Goal: Transaction & Acquisition: Subscribe to service/newsletter

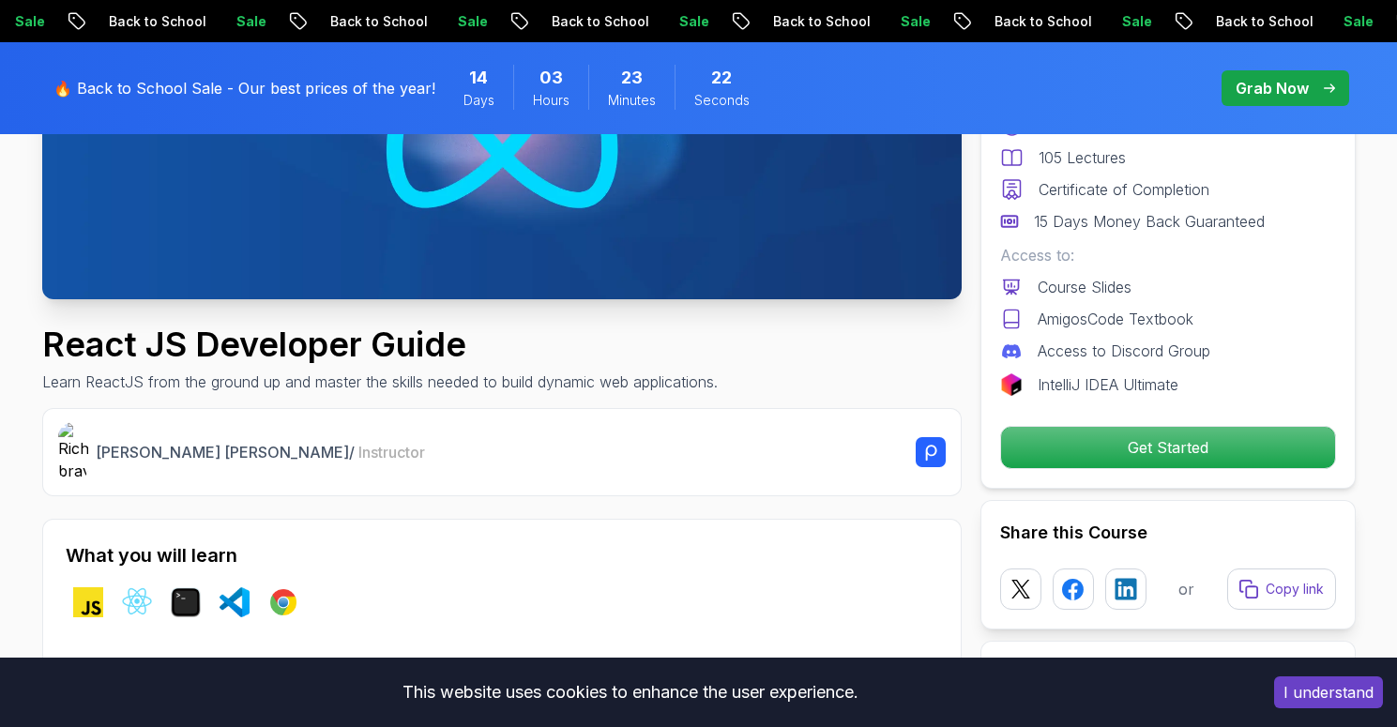
scroll to position [312, 0]
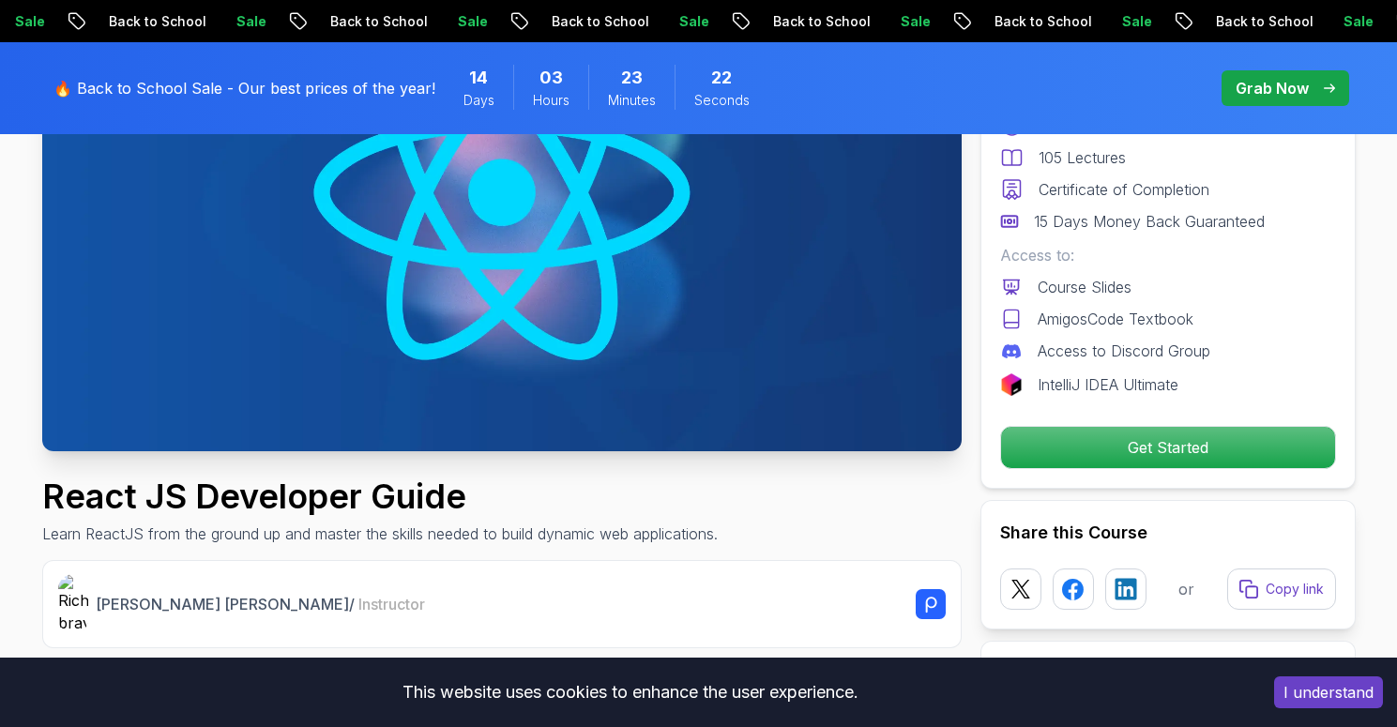
click at [459, 267] on img at bounding box center [501, 192] width 919 height 517
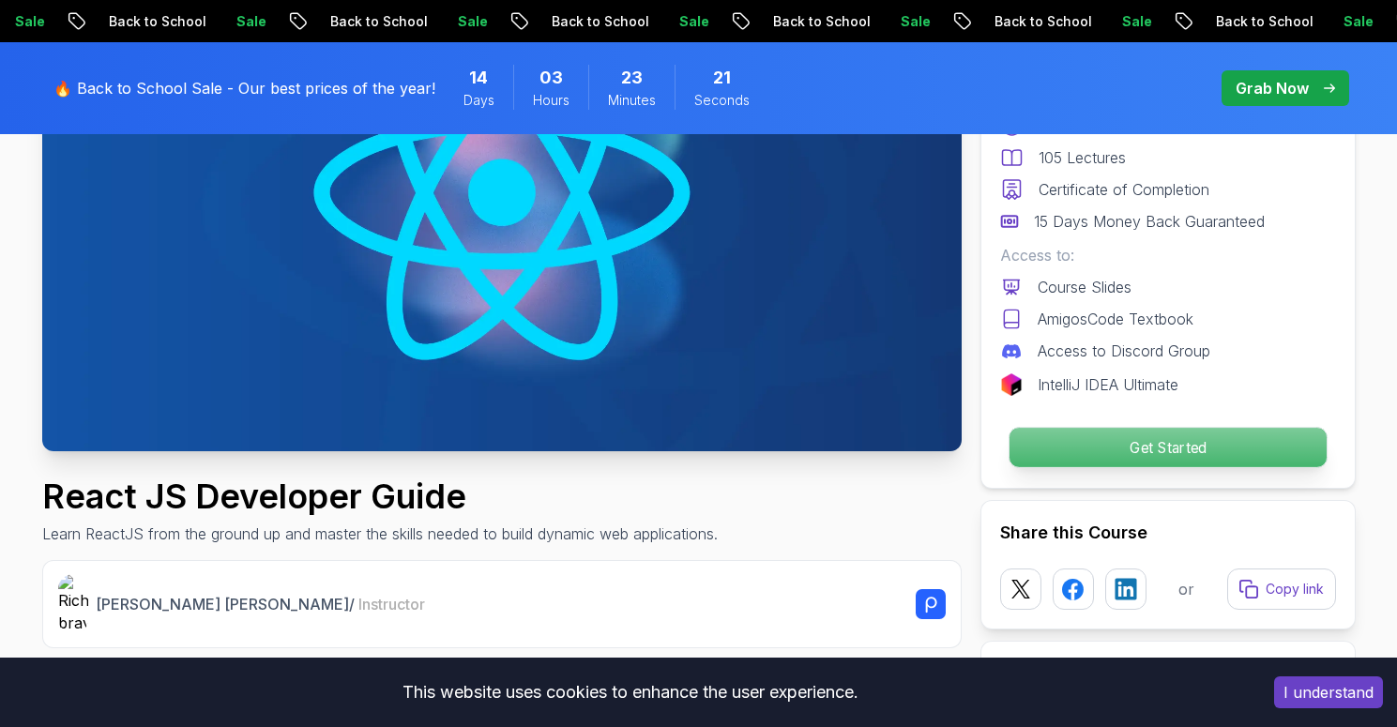
click at [1042, 445] on p "Get Started" at bounding box center [1166, 447] width 317 height 39
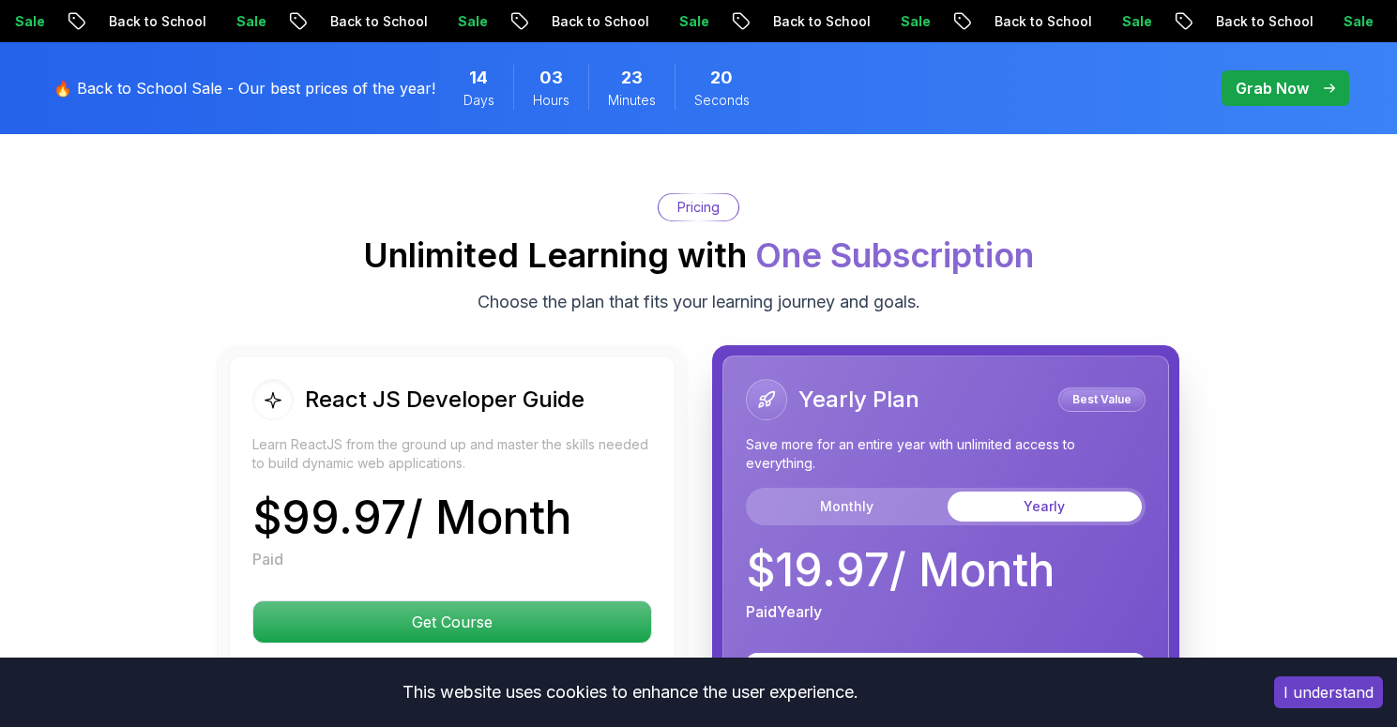
scroll to position [4424, 0]
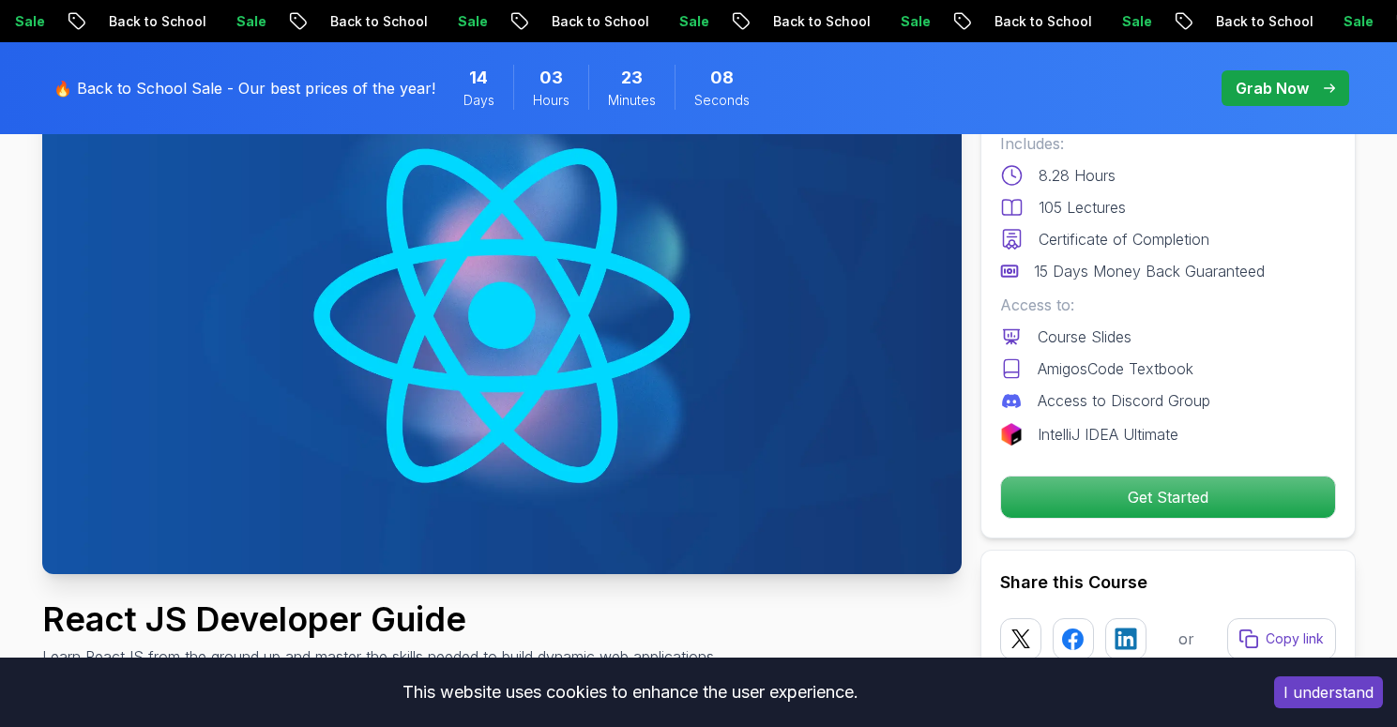
scroll to position [0, 0]
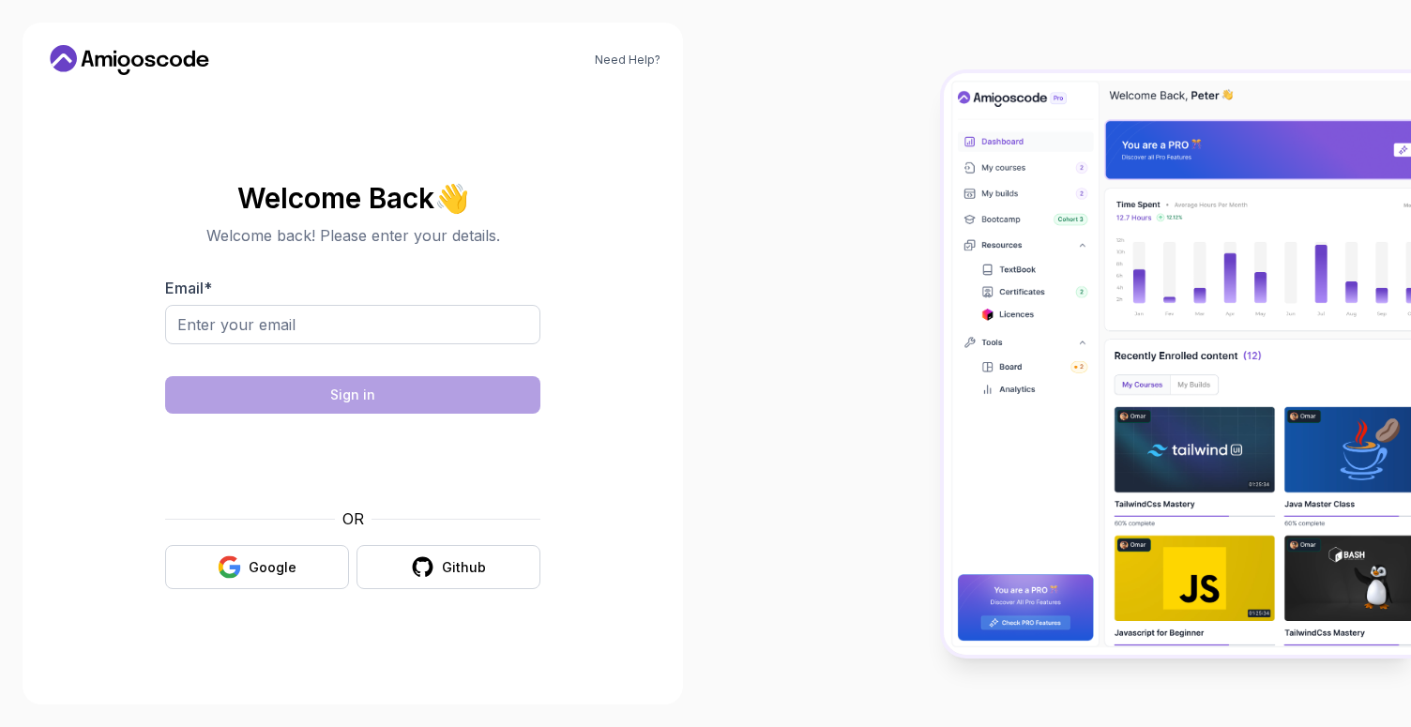
click at [379, 333] on input "Email *" at bounding box center [352, 324] width 375 height 39
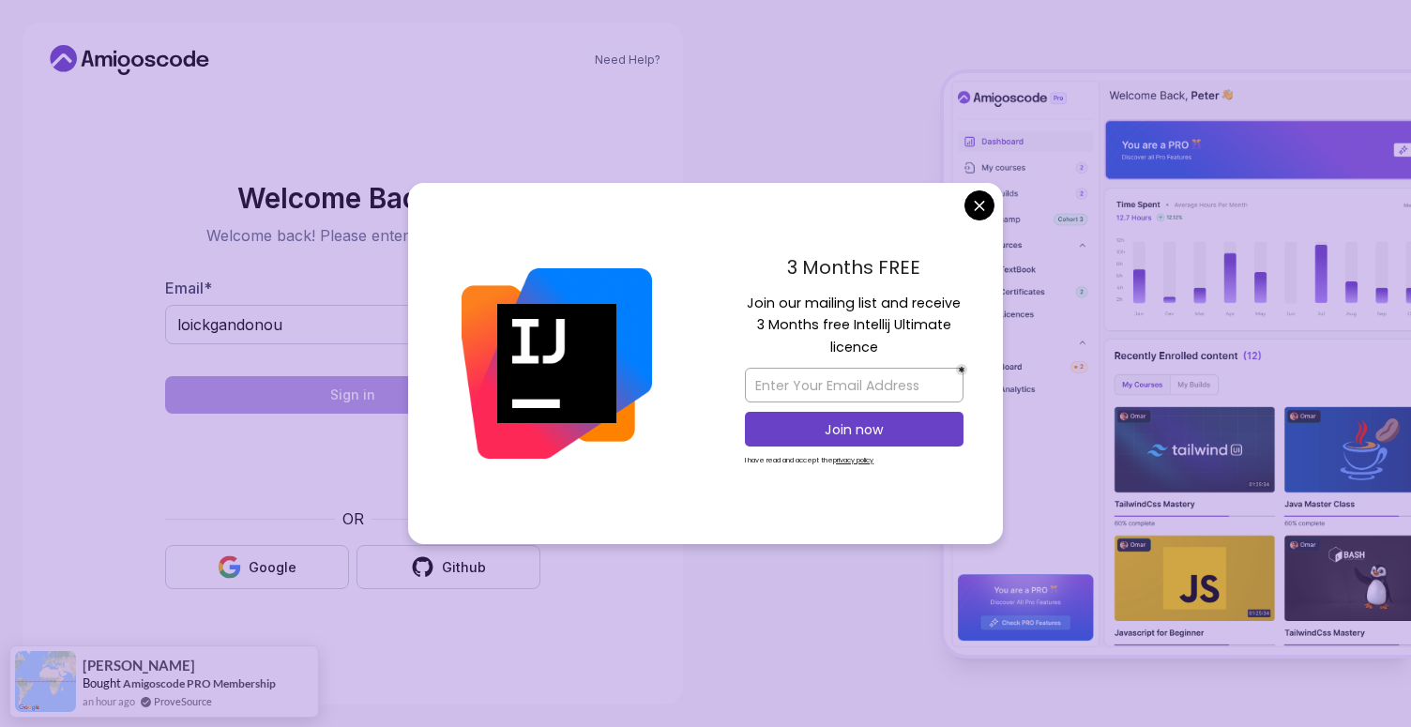
type input "loickgandonou"
click at [977, 192] on body "Need Help? Welcome Back 👋 Welcome back! Please enter your details. Email * loic…" at bounding box center [705, 363] width 1411 height 727
